Goal: Find specific page/section: Find specific page/section

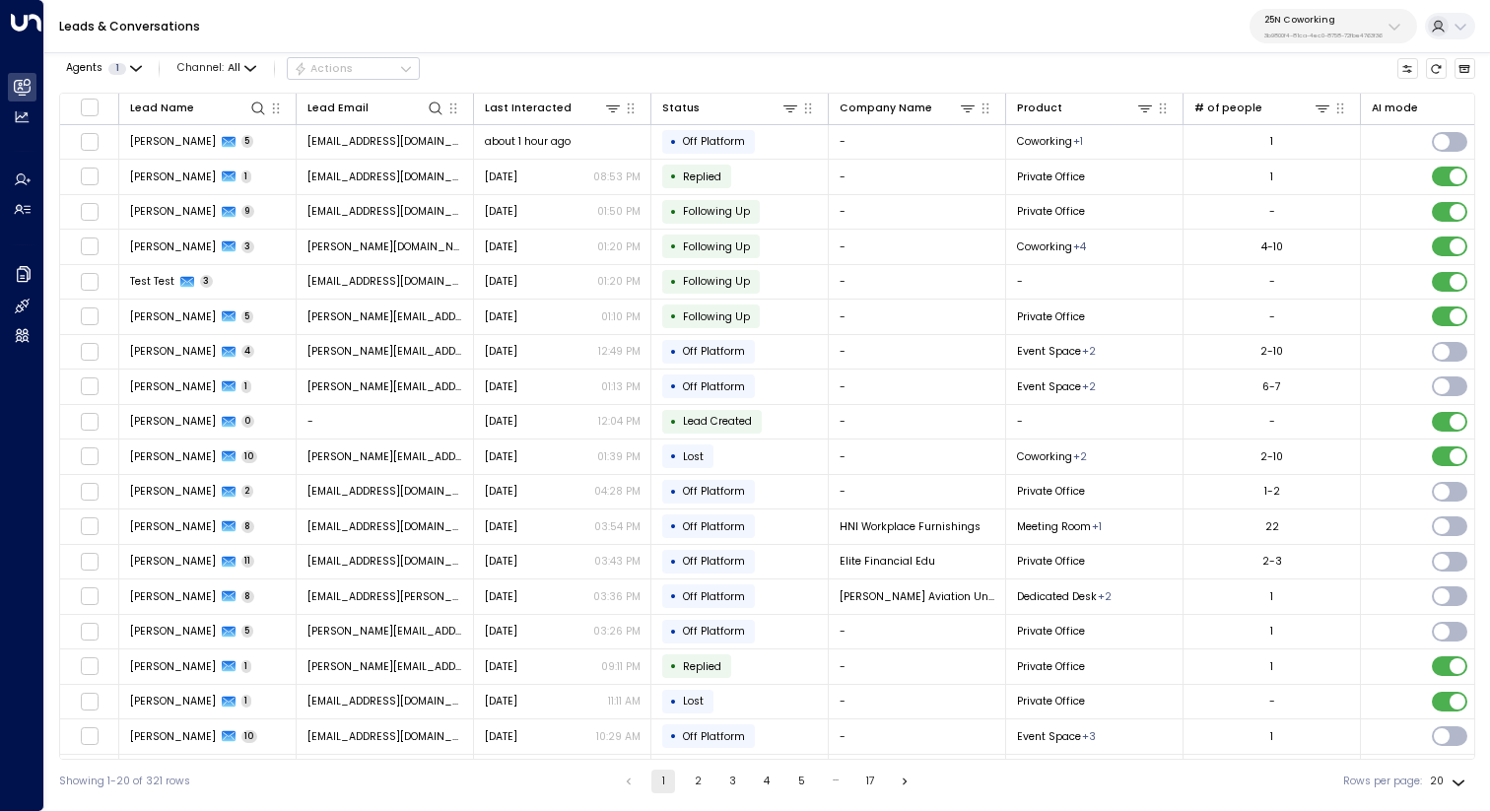
click at [1333, 44] on div "Leads & Conversations 25N Coworking 3b9800f4-81ca-4ec0-8758-72fbe4763f36" at bounding box center [766, 26] width 1445 height 53
click at [1328, 39] on button "25N Coworking 3b9800f4-81ca-4ec0-8758-72fbe4763f36" at bounding box center [1332, 26] width 167 height 34
type input "*****"
click at [1292, 128] on div "Cinch Storage ID: 20dc0344-df52-49ea-bc2a-8bb80861e769" at bounding box center [1360, 134] width 207 height 31
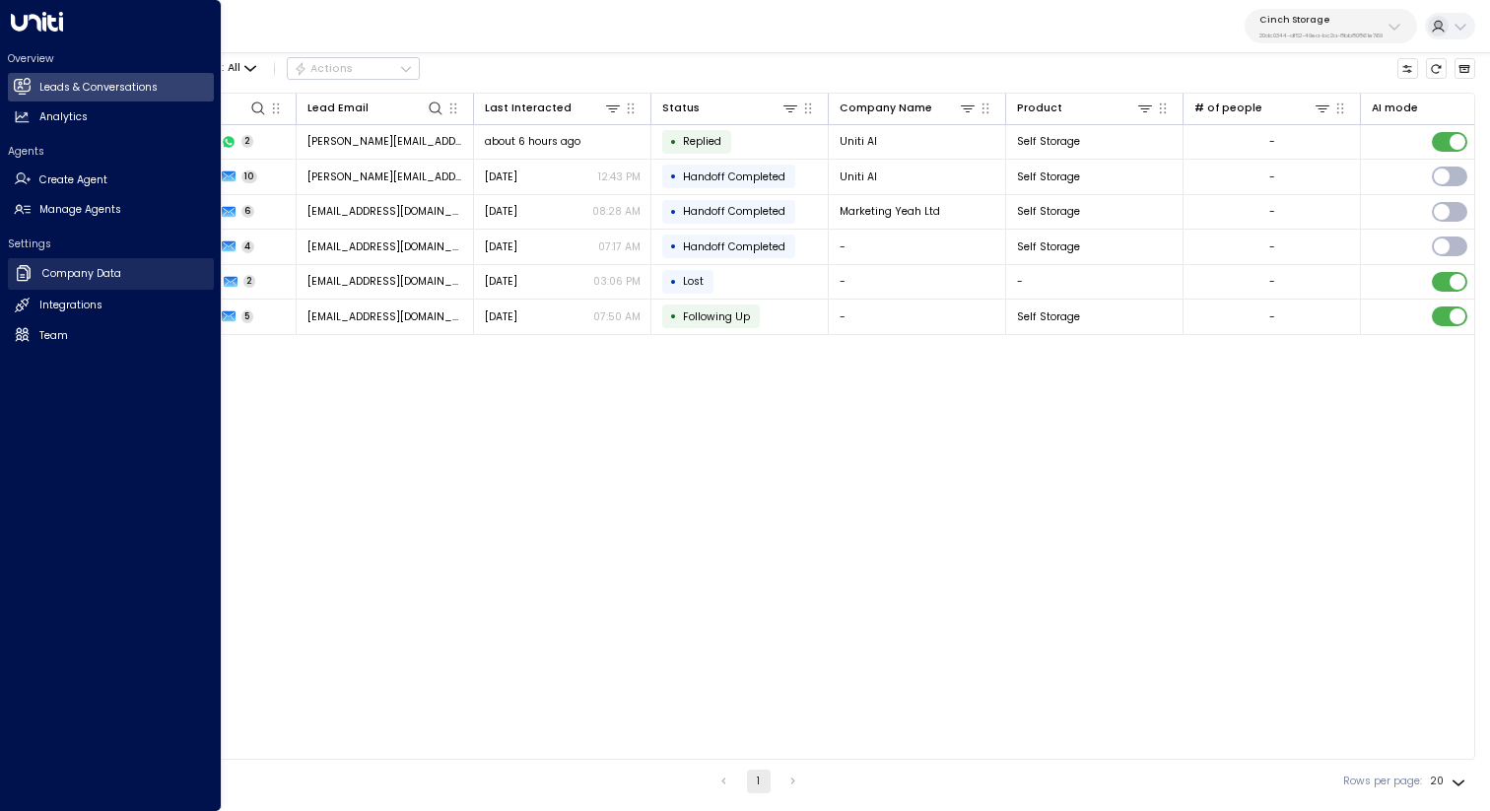
click at [86, 273] on h2 "Company Data" at bounding box center [81, 274] width 79 height 16
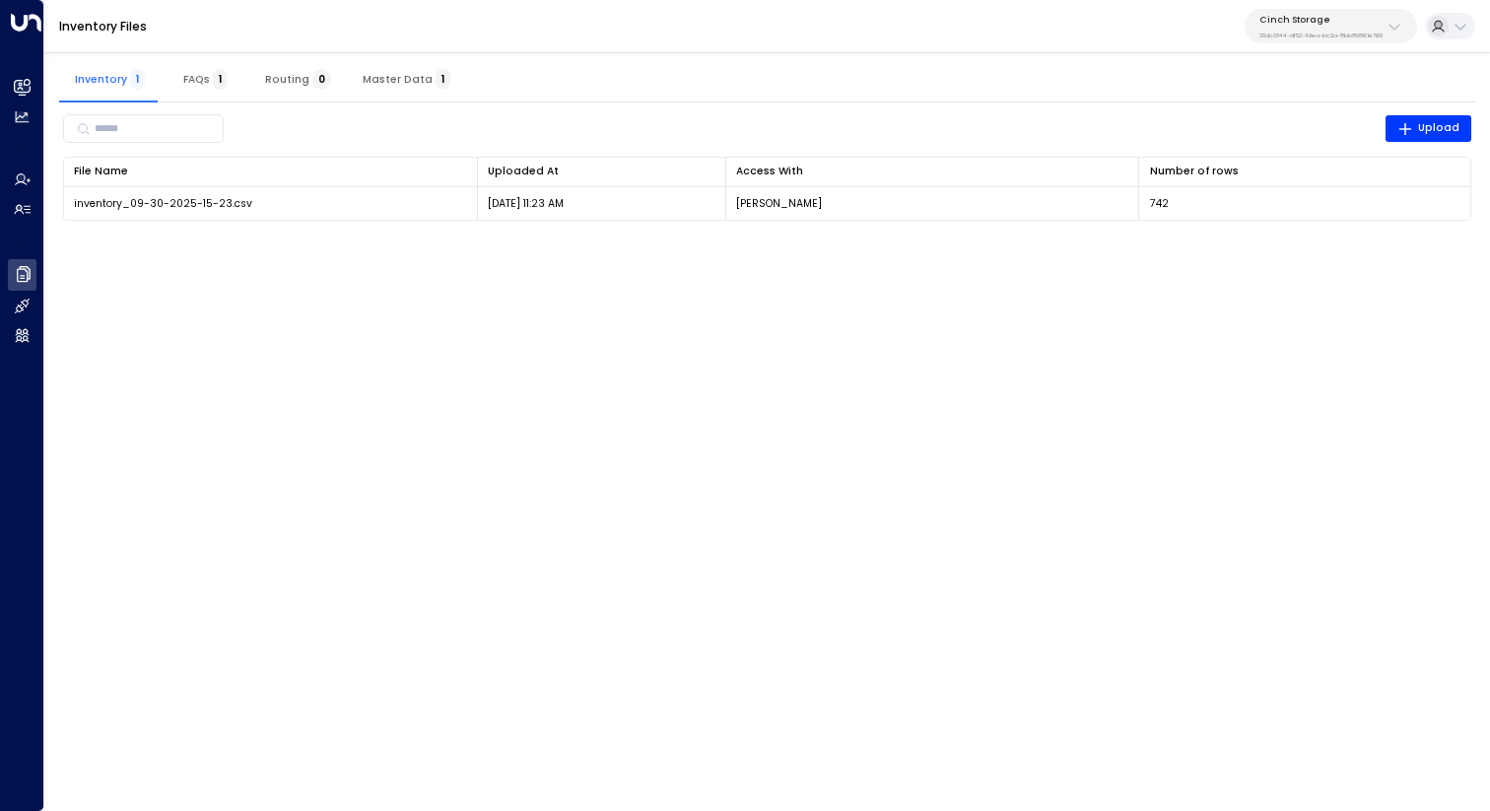
click at [404, 87] on button "Master Data 1" at bounding box center [406, 78] width 119 height 47
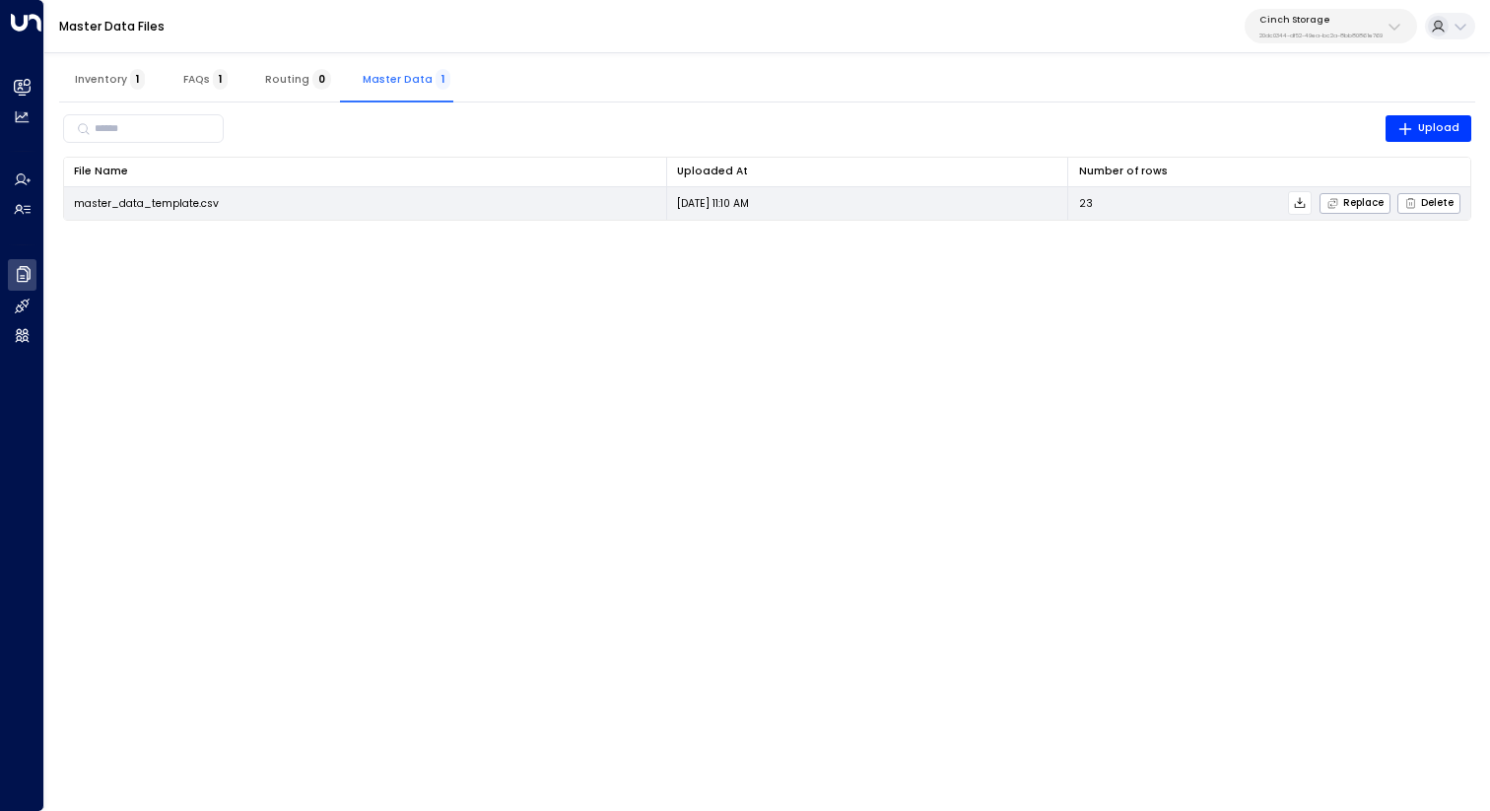
click at [1302, 201] on icon at bounding box center [1300, 202] width 11 height 11
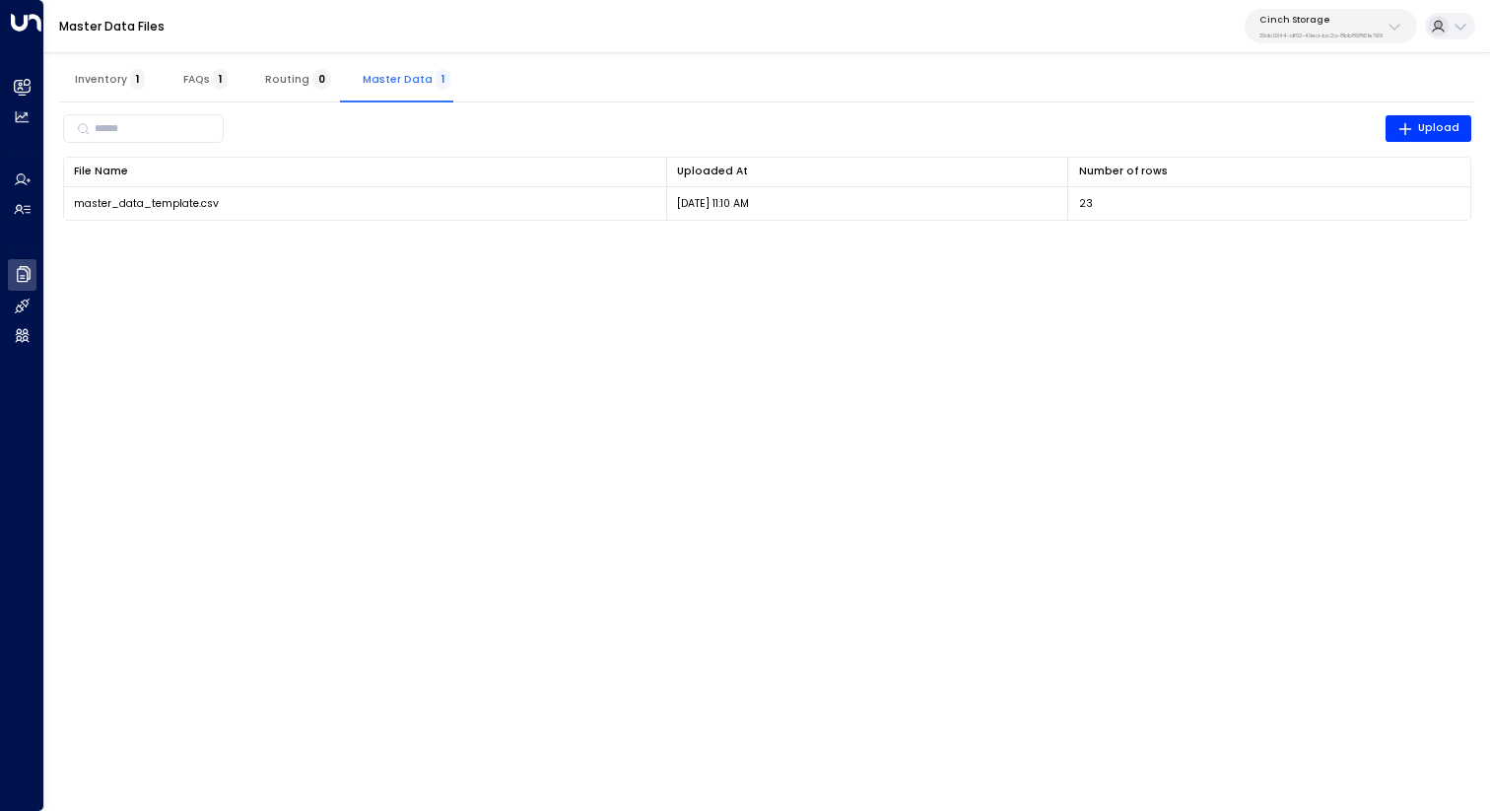
click at [1098, 42] on div "Master Data Files Cinch Storage 20dc0344-df52-49ea-bc2a-8bb80861e769" at bounding box center [766, 26] width 1445 height 53
click at [110, 77] on span "Inventory 1" at bounding box center [110, 79] width 70 height 13
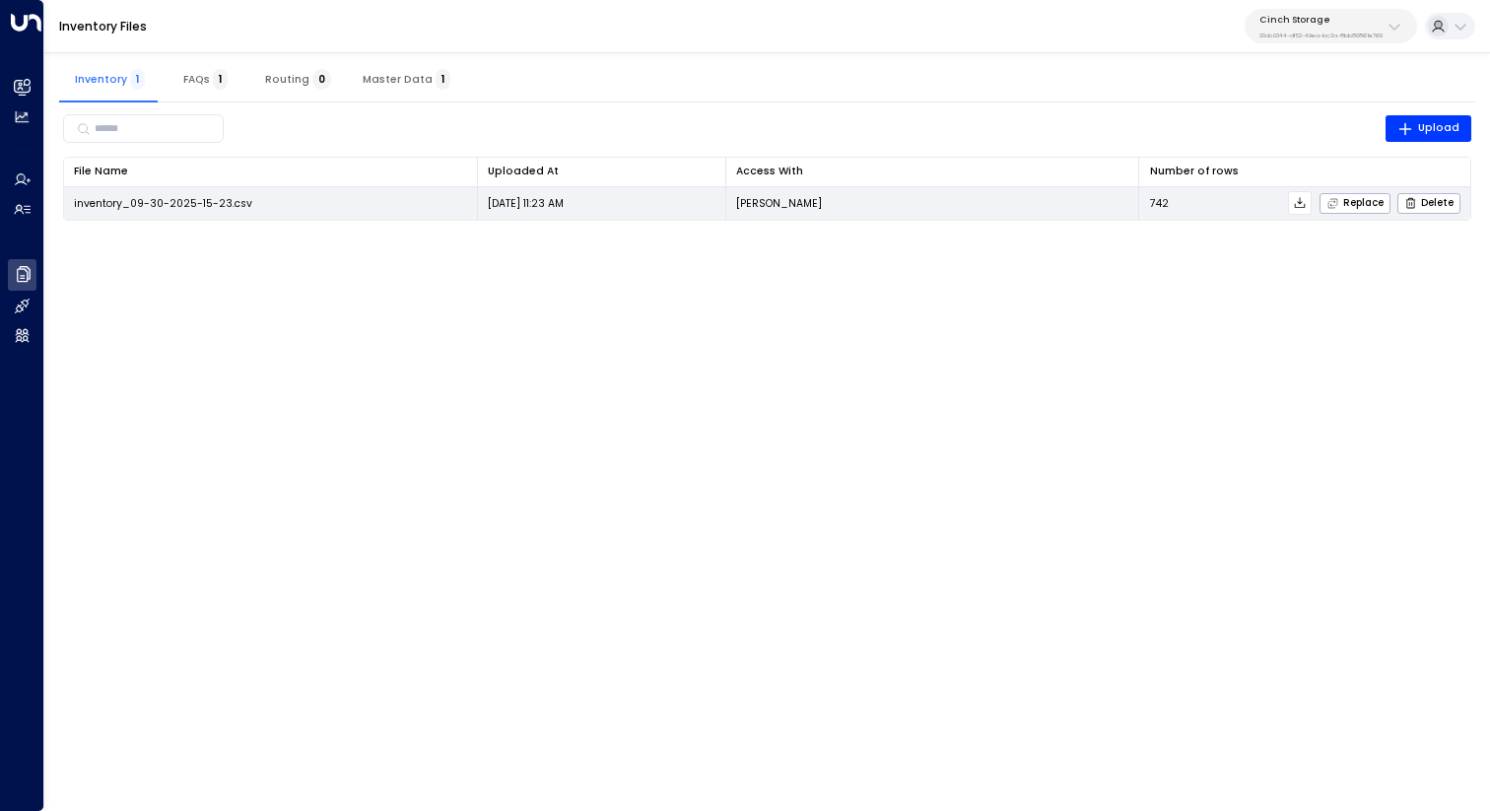
click at [1305, 202] on icon at bounding box center [1300, 203] width 14 height 14
